Goal: Check status: Check status

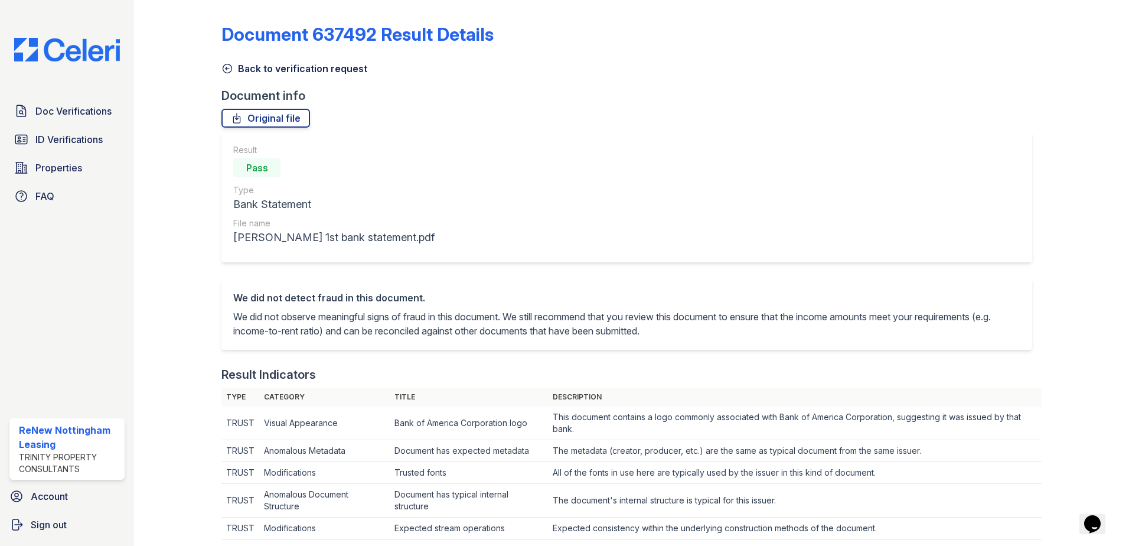
scroll to position [553, 0]
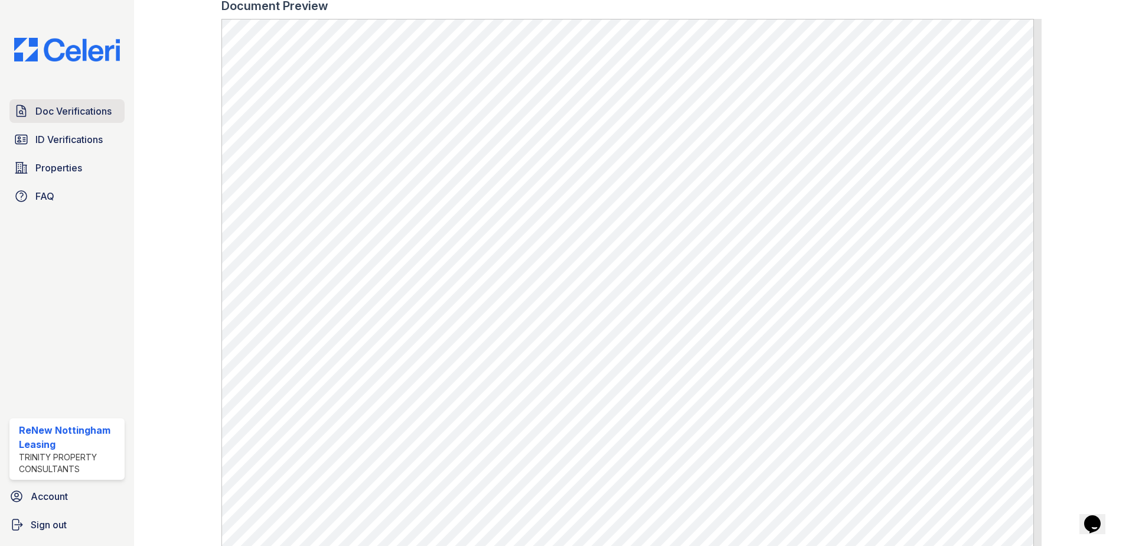
drag, startPoint x: 0, startPoint y: 0, endPoint x: 73, endPoint y: 113, distance: 135.0
click at [74, 113] on span "Doc Verifications" at bounding box center [73, 111] width 76 height 14
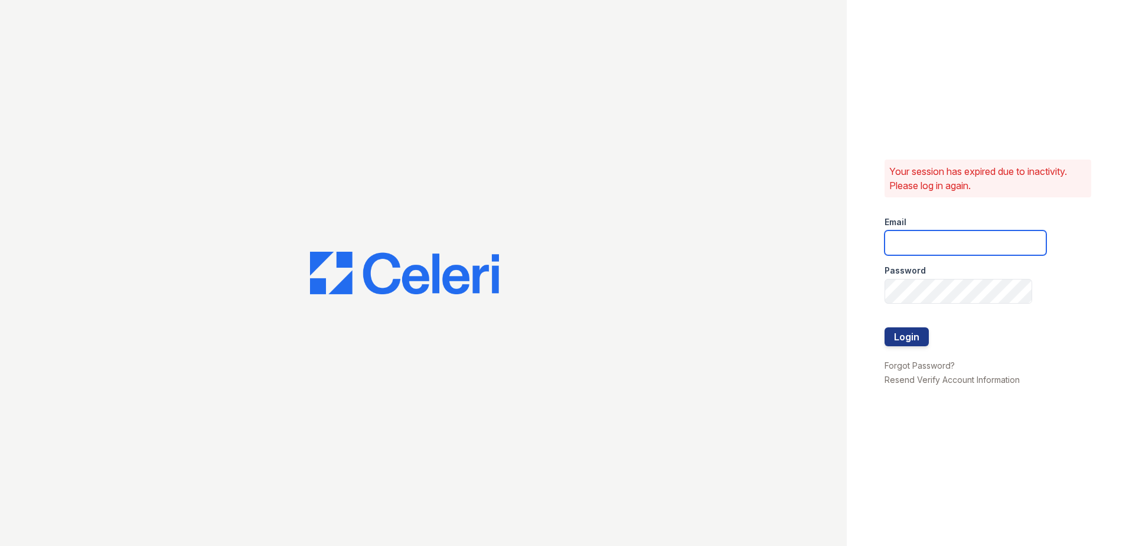
type input "[EMAIL_ADDRESS][DOMAIN_NAME]"
click at [905, 336] on button "Login" at bounding box center [907, 336] width 44 height 19
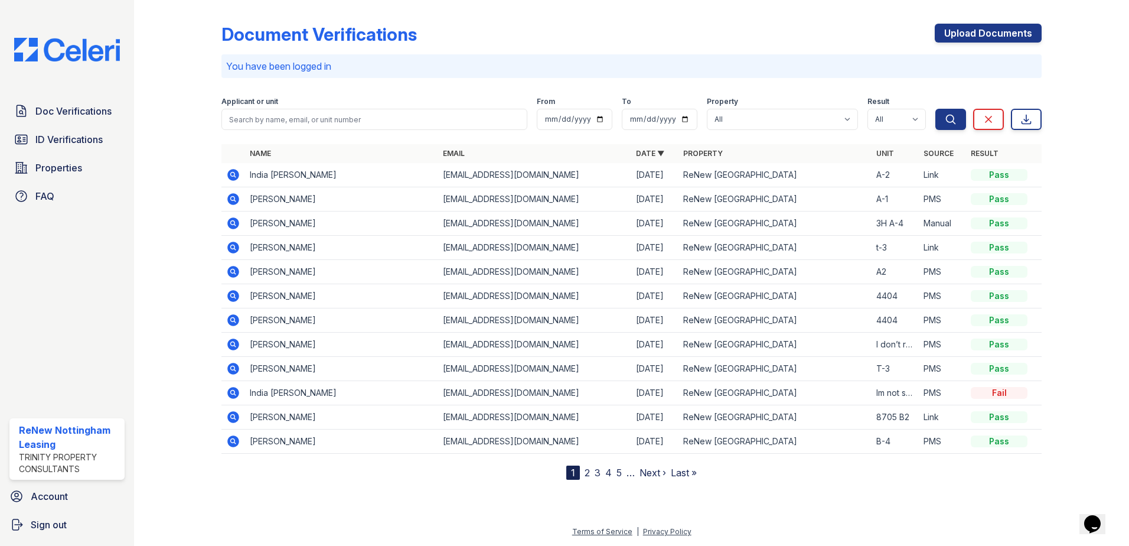
click at [233, 342] on icon at bounding box center [233, 344] width 14 height 14
